Goal: Find specific fact: Find specific fact

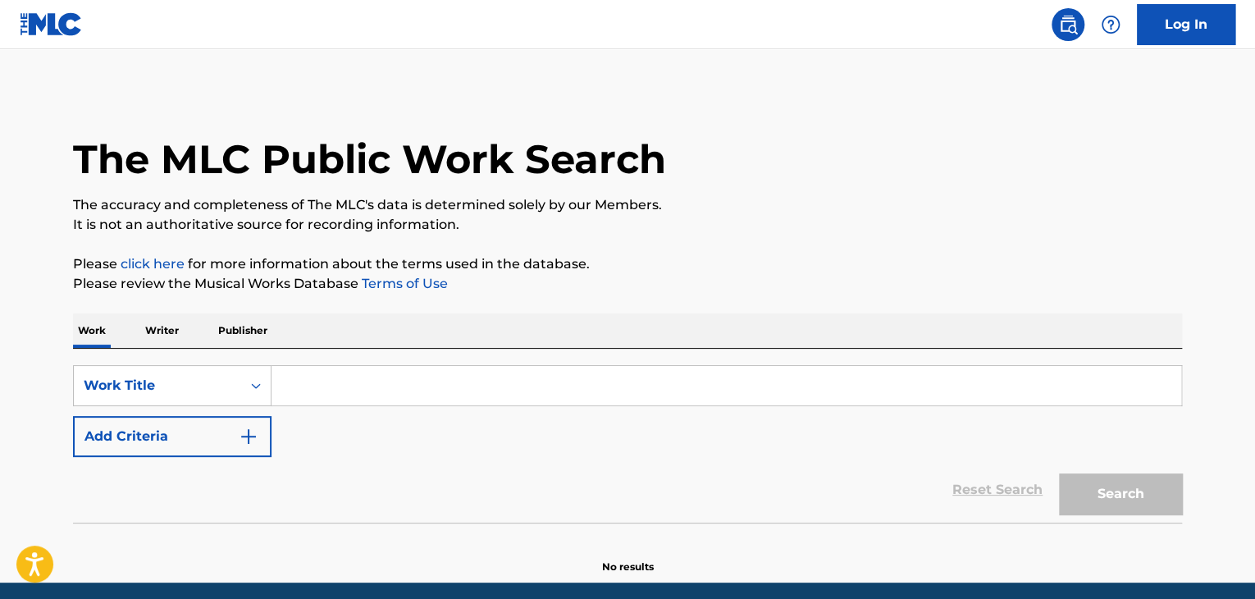
click at [341, 388] on input "Search Form" at bounding box center [727, 385] width 910 height 39
paste input "[PERSON_NAME]"
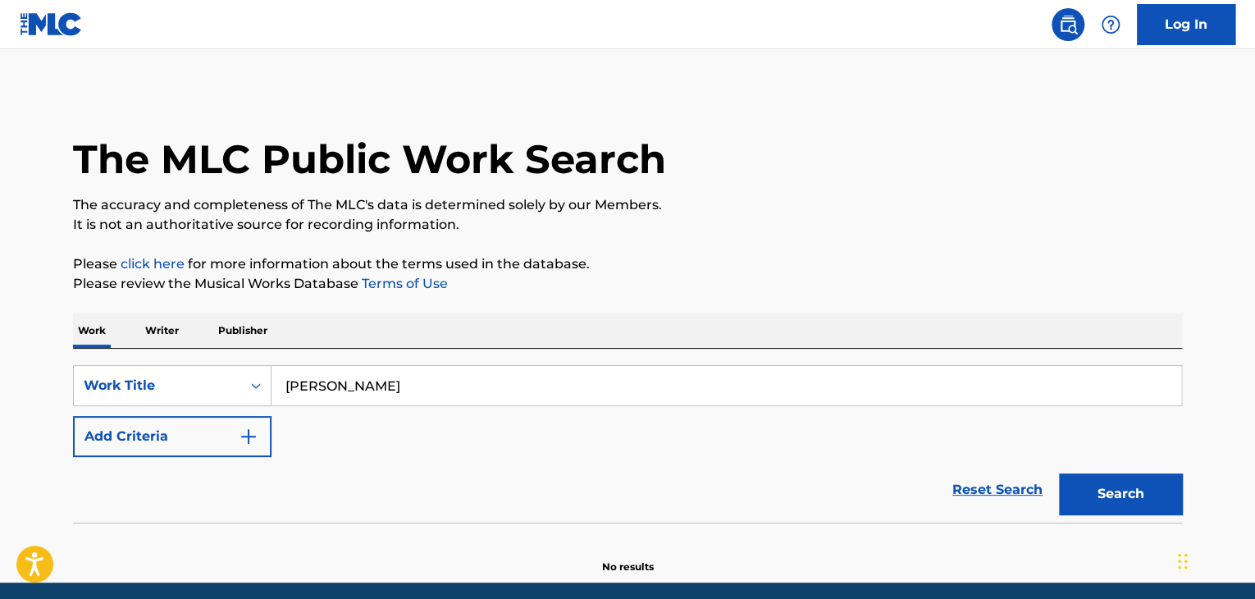
click at [210, 427] on button "Add Criteria" at bounding box center [172, 436] width 199 height 41
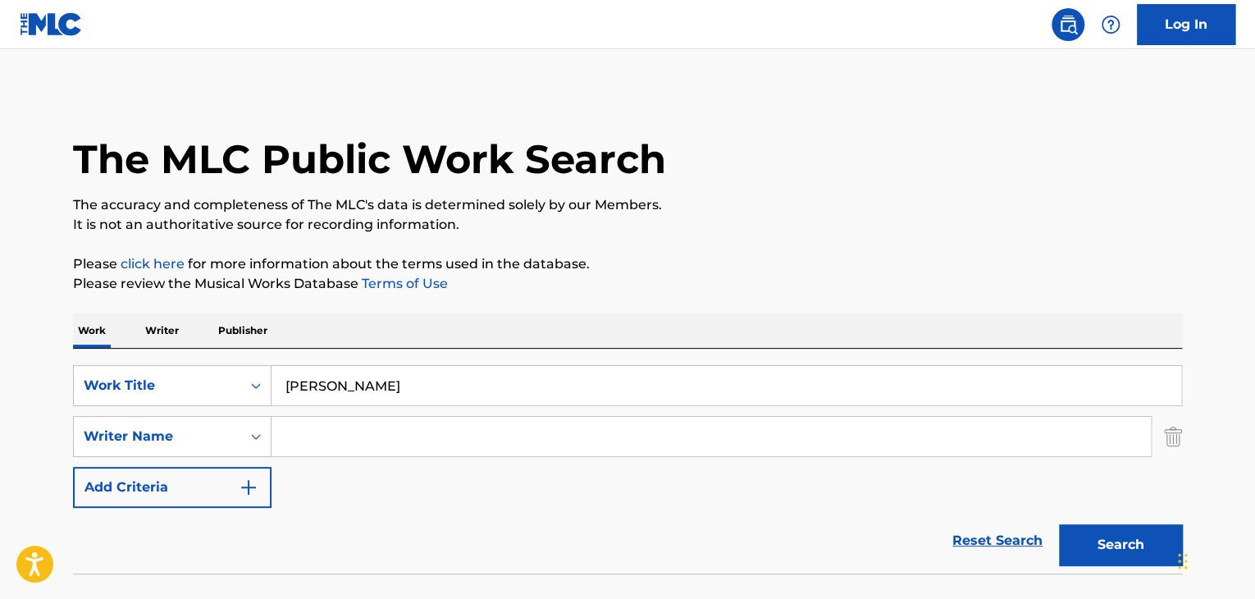
drag, startPoint x: 421, startPoint y: 387, endPoint x: 685, endPoint y: 395, distance: 264.3
click at [620, 390] on input "[PERSON_NAME]" at bounding box center [727, 385] width 910 height 39
type input "Woldeukeop Song"
click at [469, 443] on input "Search Form" at bounding box center [712, 436] width 880 height 39
paste input "[PERSON_NAME]"
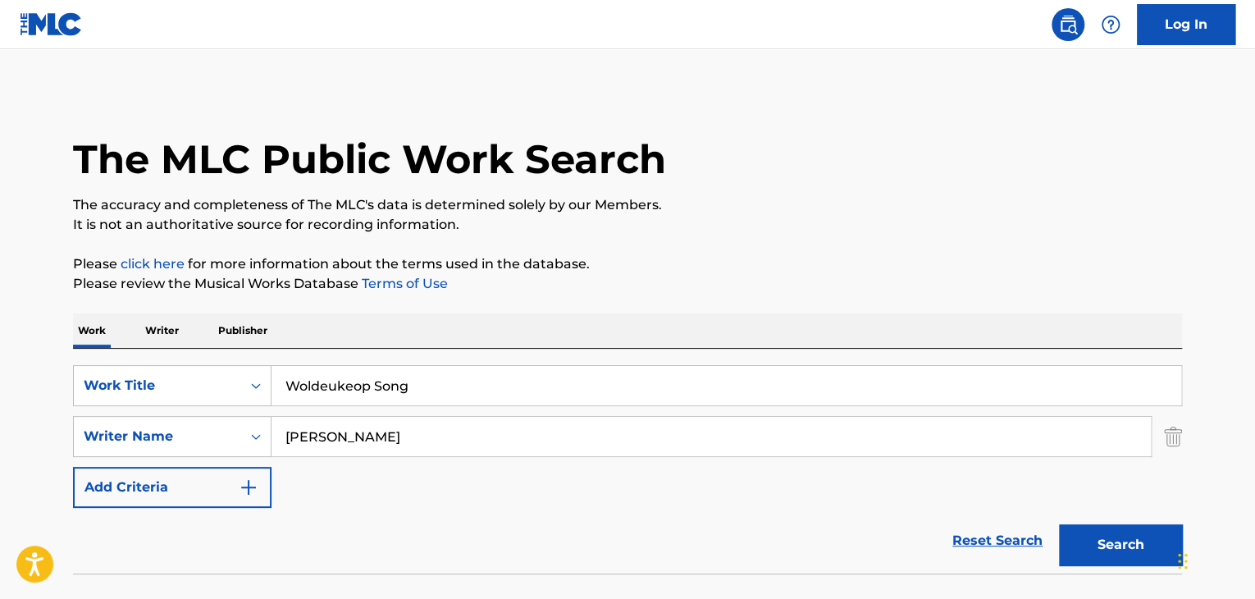
type input "[PERSON_NAME]"
click at [1096, 539] on button "Search" at bounding box center [1120, 544] width 123 height 41
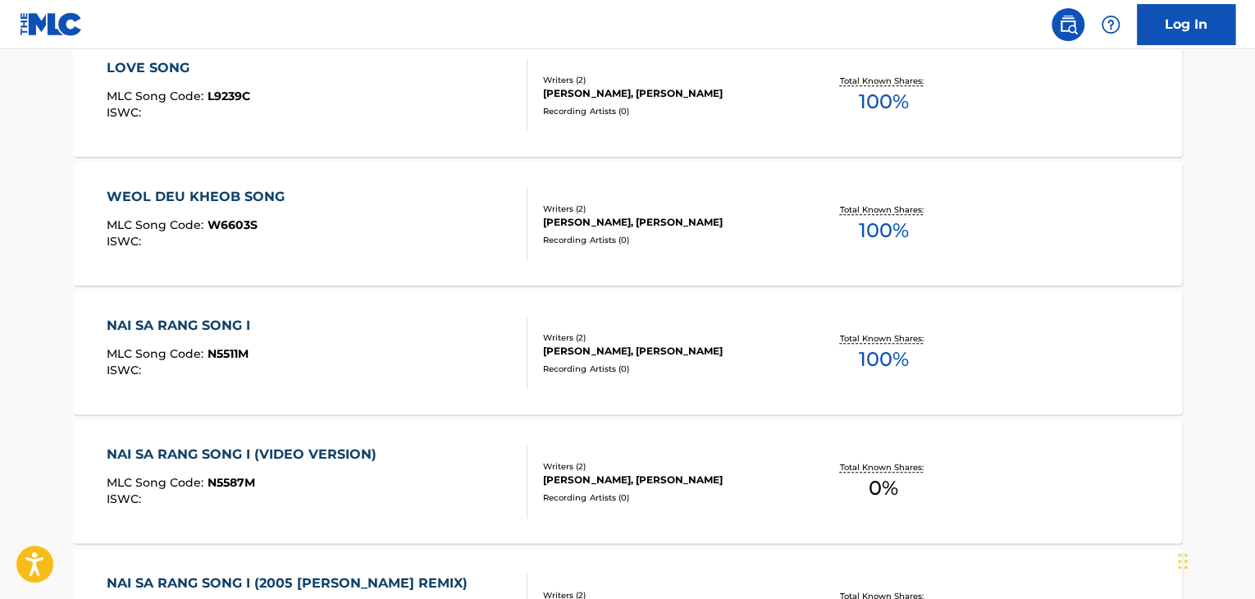
scroll to position [574, 0]
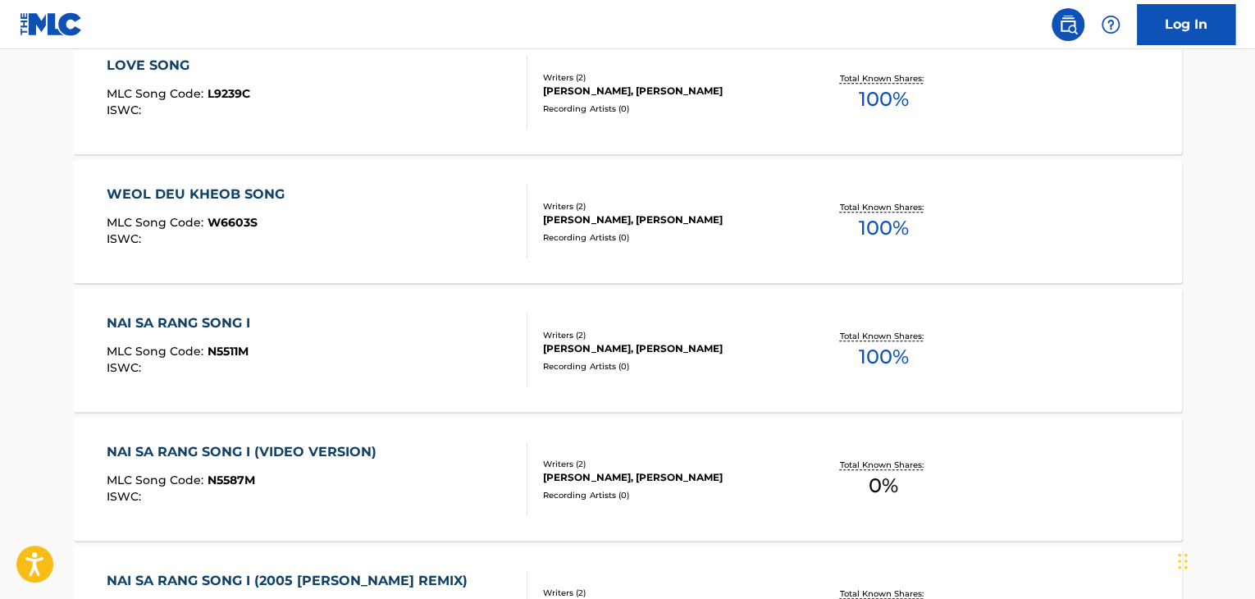
click at [438, 242] on div "WEOL DEU KHEOB SONG MLC Song Code : W6603S ISWC :" at bounding box center [318, 222] width 422 height 74
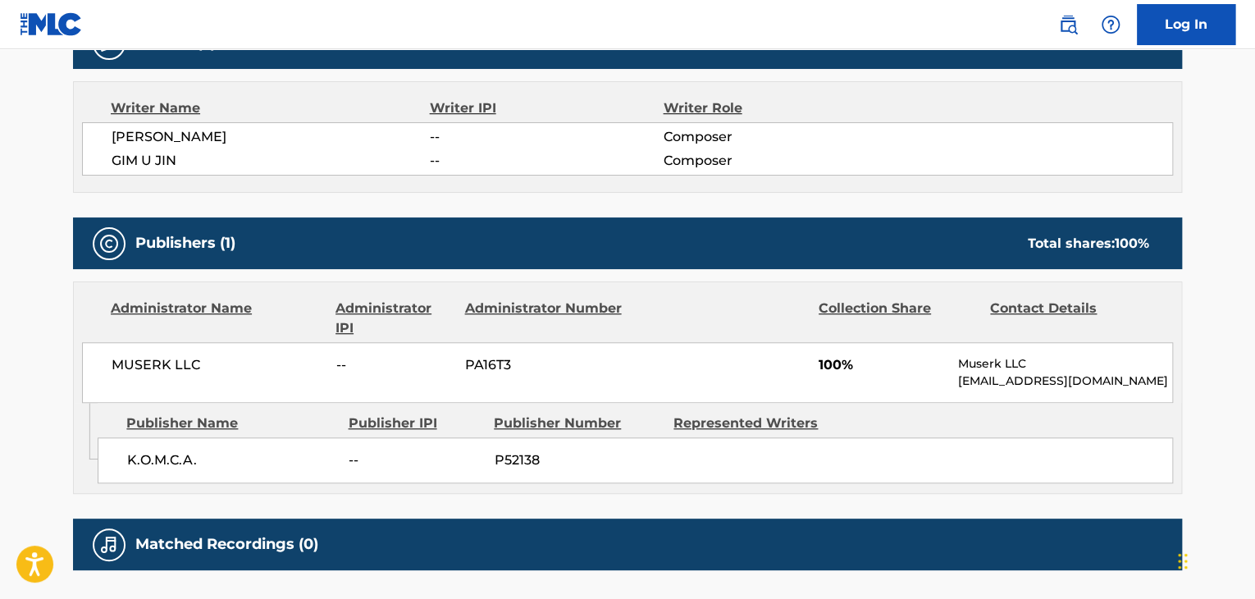
scroll to position [574, 0]
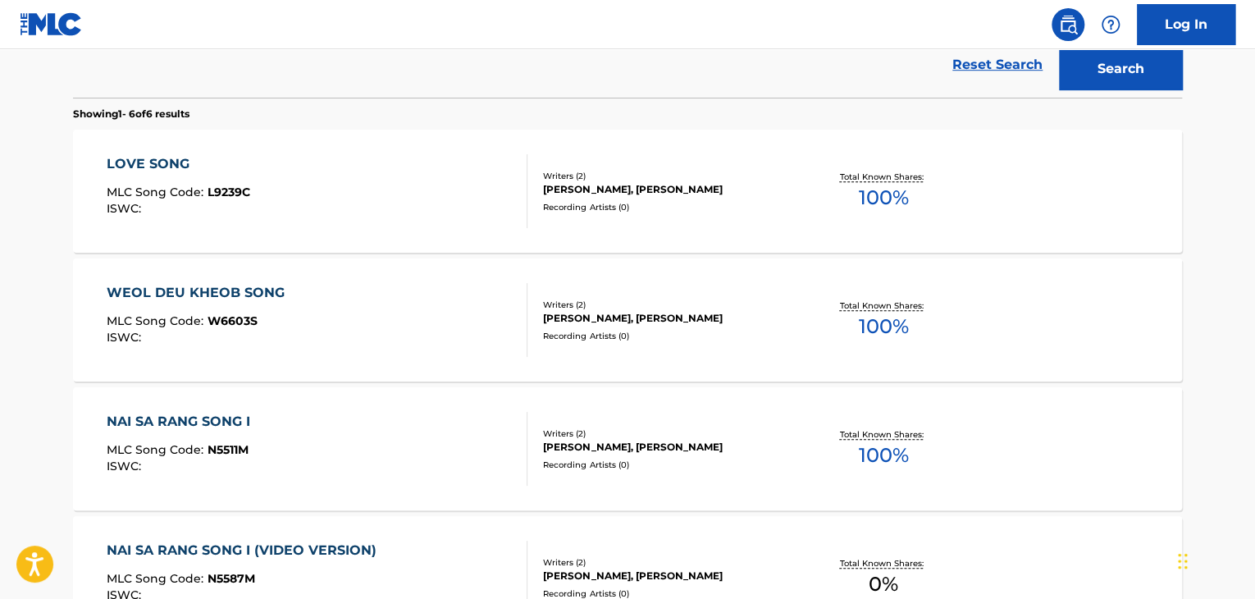
scroll to position [410, 0]
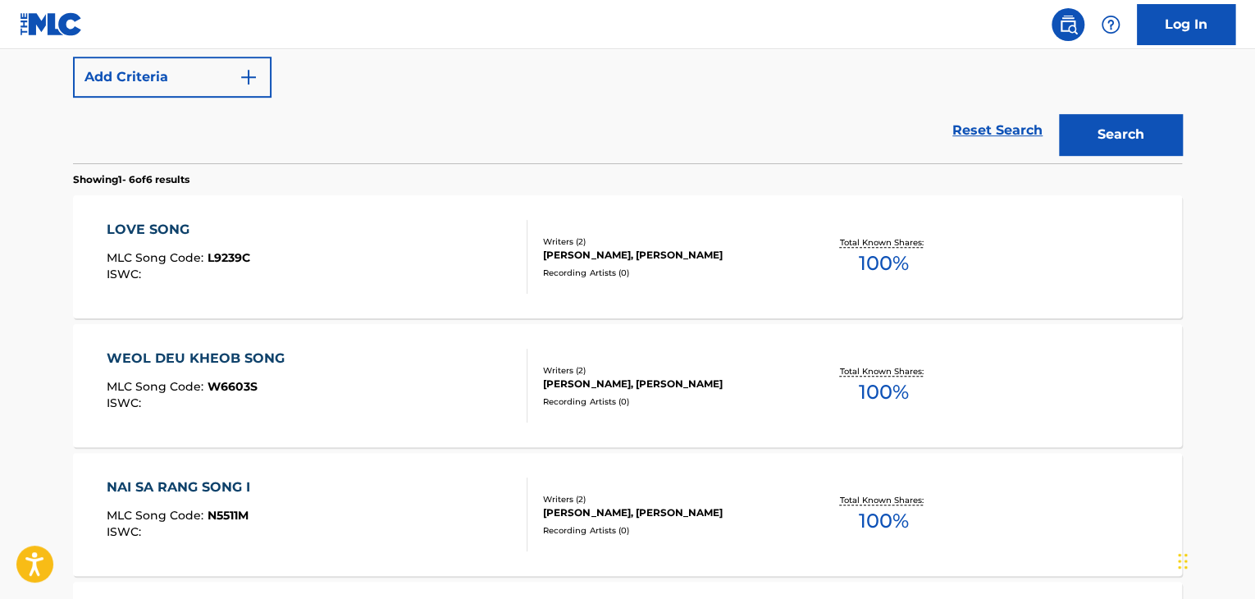
click at [254, 391] on span "W6603S" at bounding box center [233, 386] width 50 height 15
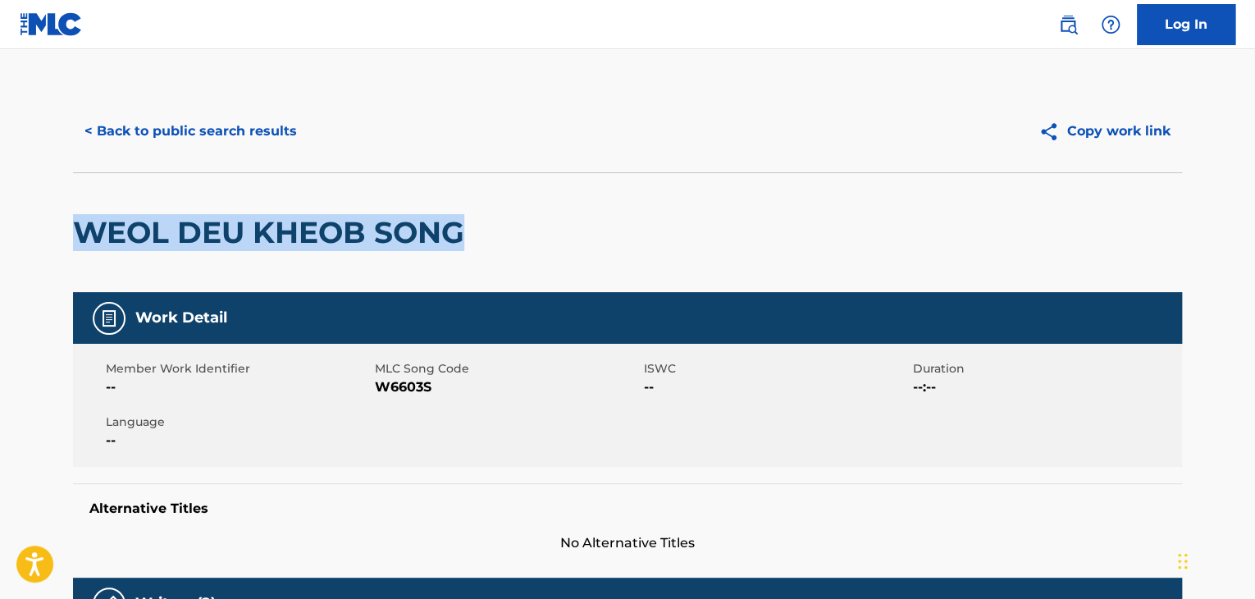
drag, startPoint x: 528, startPoint y: 235, endPoint x: 30, endPoint y: 240, distance: 498.1
copy h2 "WEOL DEU KHEOB SONG"
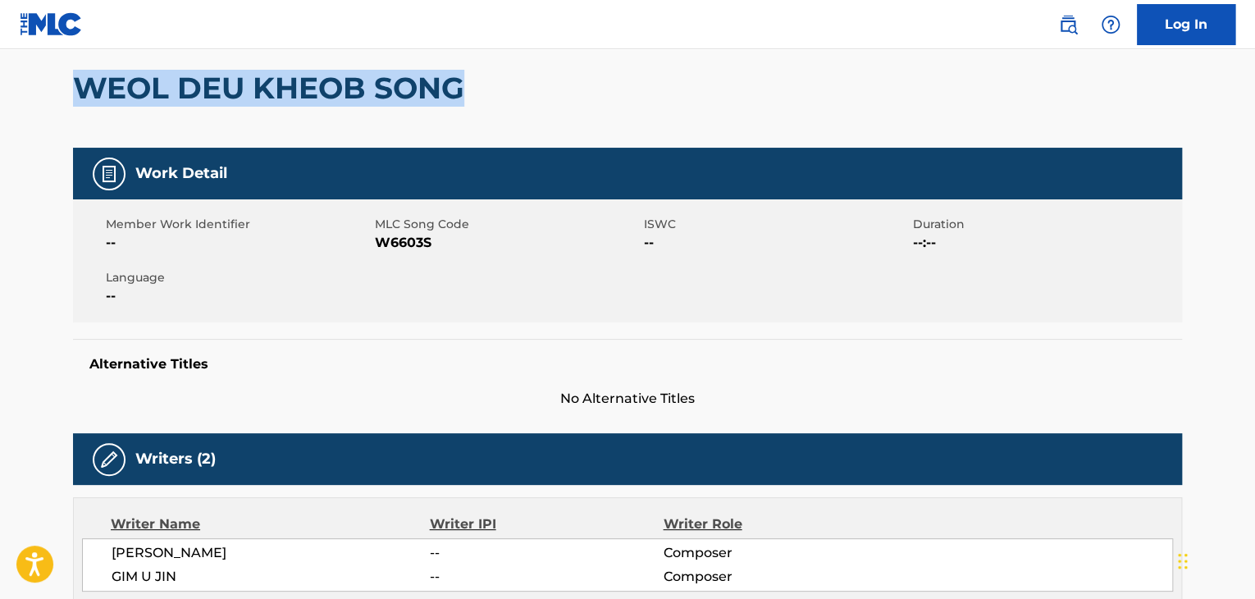
scroll to position [410, 0]
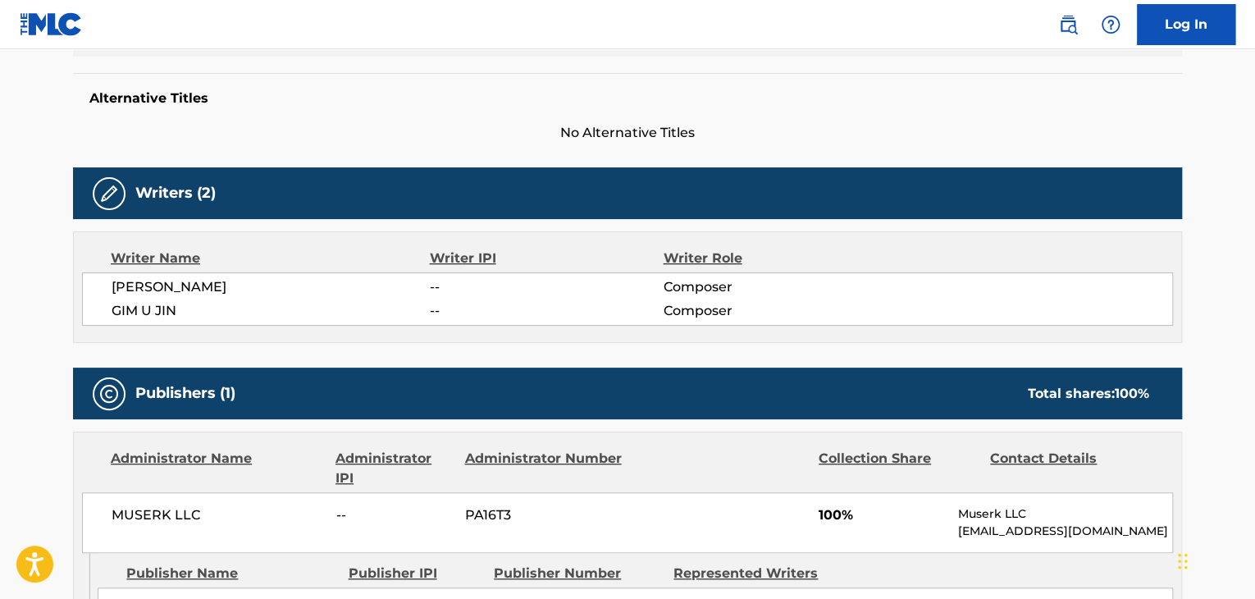
drag, startPoint x: 259, startPoint y: 285, endPoint x: 75, endPoint y: 296, distance: 185.0
click at [73, 296] on div "Writer Name Writer IPI Writer Role [PERSON_NAME] -- Composer [PERSON_NAME] -- C…" at bounding box center [627, 287] width 1109 height 112
copy span "[PERSON_NAME]"
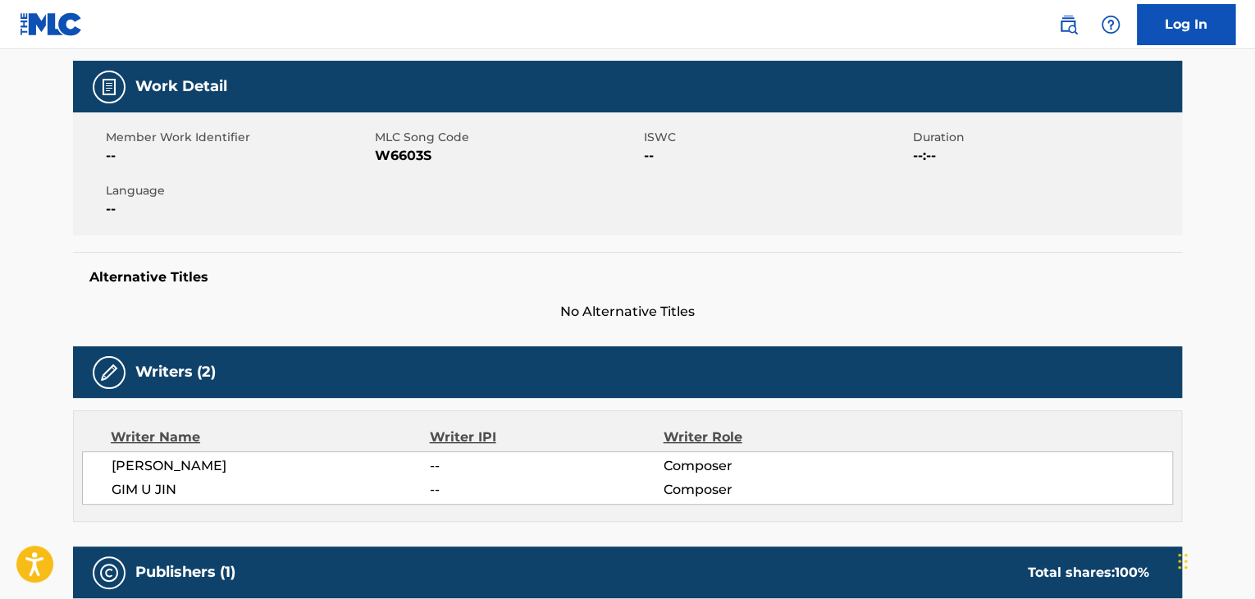
scroll to position [164, 0]
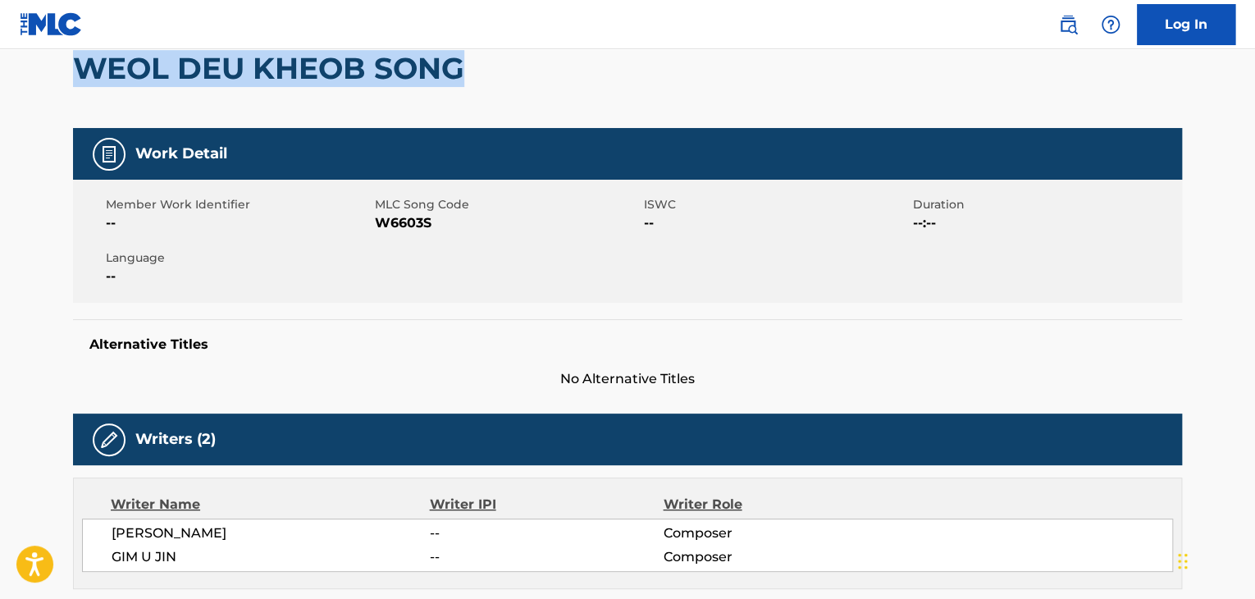
drag, startPoint x: 517, startPoint y: 76, endPoint x: 51, endPoint y: 78, distance: 466.0
click at [51, 78] on main "< Back to public search results Copy work link WEOL DEU KHEOB SONG Work Detail …" at bounding box center [627, 464] width 1255 height 1159
copy h2 "WEOL DEU KHEOB SONG"
